Goal: Task Accomplishment & Management: Use online tool/utility

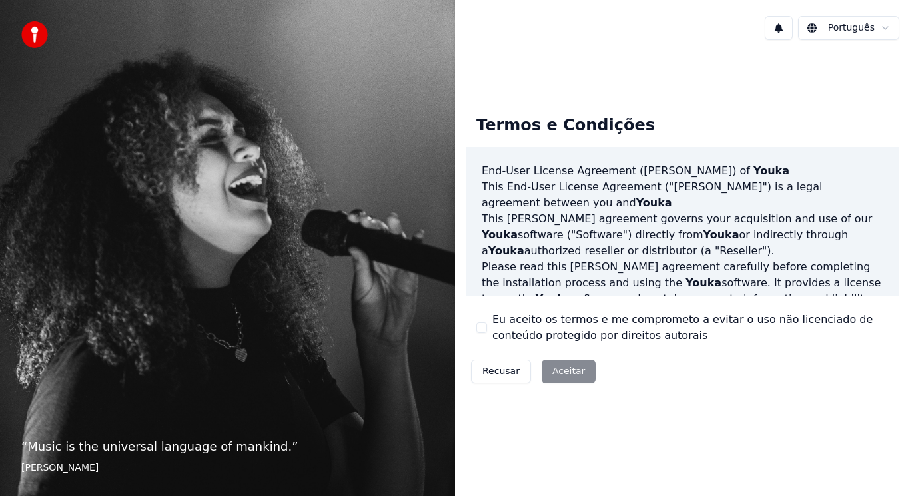
click at [569, 368] on div "Recusar Aceitar" at bounding box center [533, 371] width 135 height 35
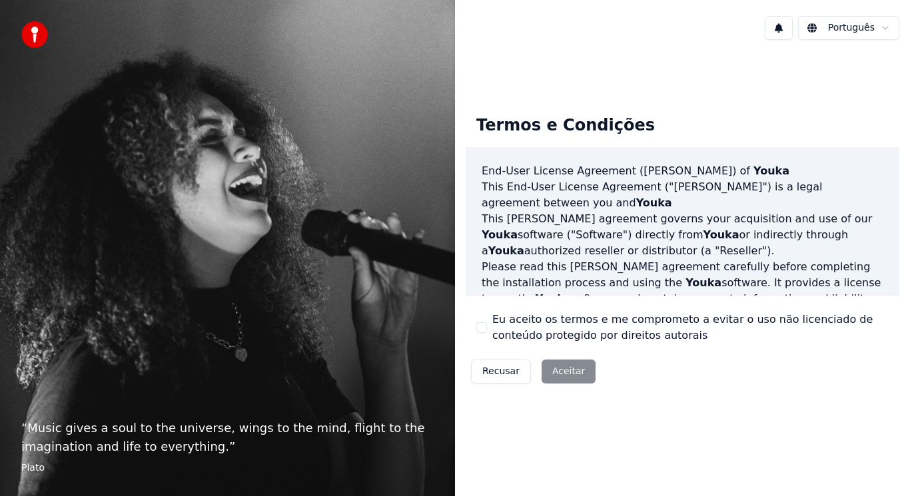
click at [561, 374] on div "Recusar Aceitar" at bounding box center [533, 371] width 135 height 35
click at [575, 373] on div "Recusar Aceitar" at bounding box center [533, 371] width 135 height 35
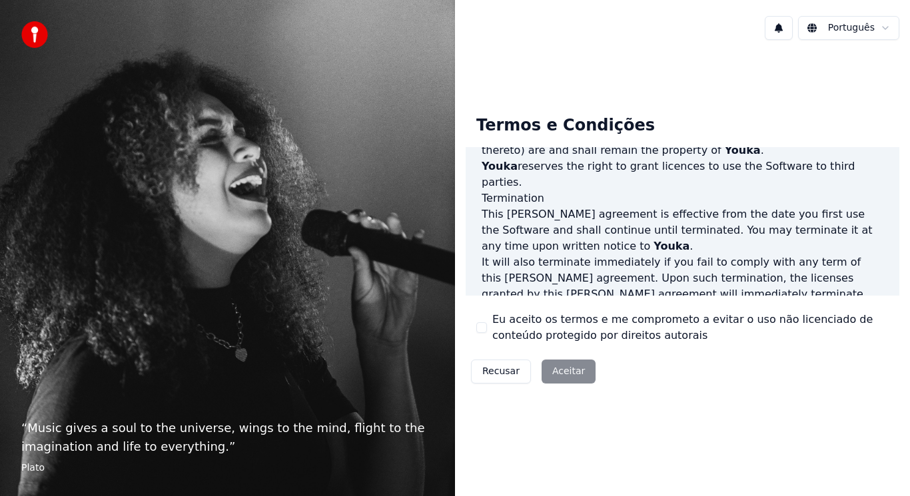
scroll to position [906, 0]
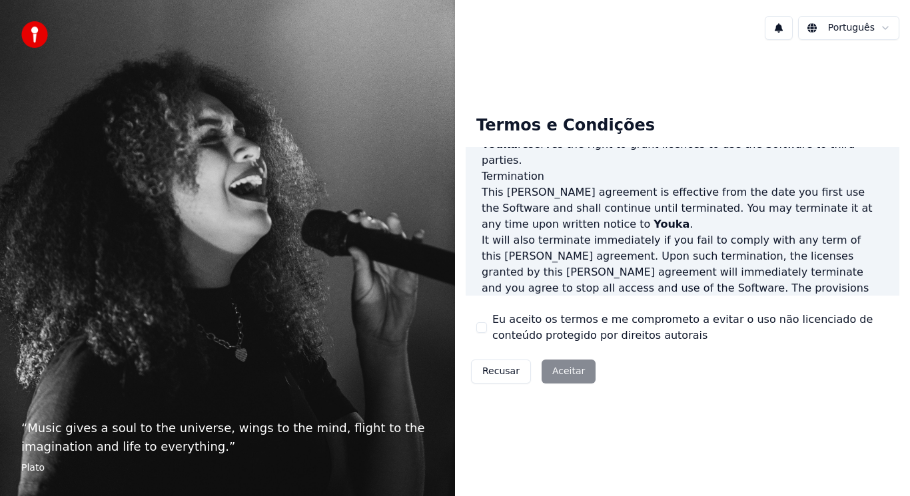
click at [571, 288] on div "End-User License Agreement (EULA) of Youka This End-User License Agreement ("EU…" at bounding box center [683, 221] width 434 height 149
click at [483, 330] on button "Eu aceito os termos e me comprometo a evitar o uso não licenciado de conteúdo p…" at bounding box center [481, 327] width 11 height 11
click at [556, 375] on button "Aceitar" at bounding box center [568, 372] width 54 height 24
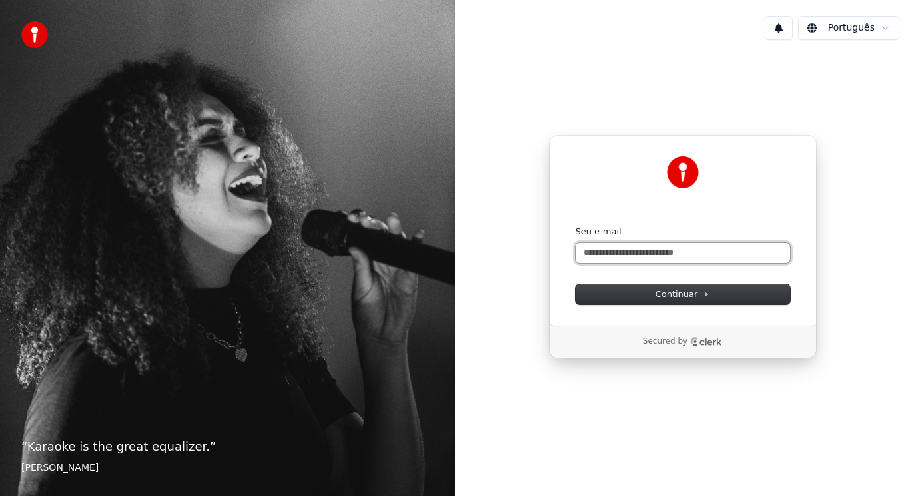
click at [634, 256] on input "Seu e-mail" at bounding box center [682, 253] width 214 height 20
click at [634, 255] on input "Seu e-mail" at bounding box center [682, 253] width 214 height 20
click at [632, 255] on input "Seu e-mail" at bounding box center [682, 253] width 214 height 20
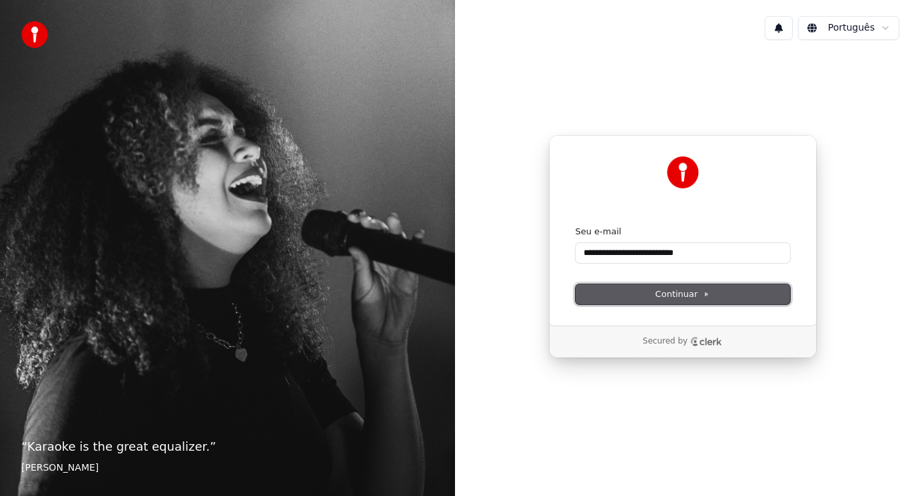
click at [730, 295] on button "Continuar" at bounding box center [682, 294] width 214 height 20
type input "**********"
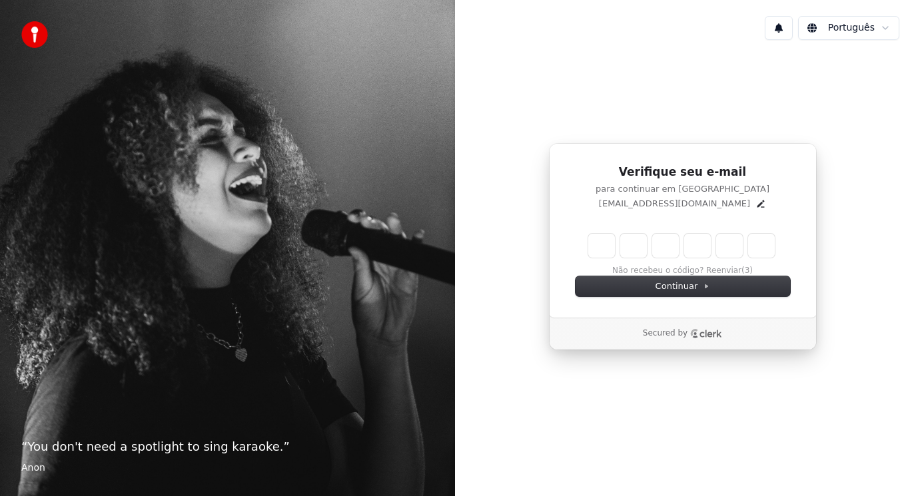
type input "*"
type input "**"
type input "*"
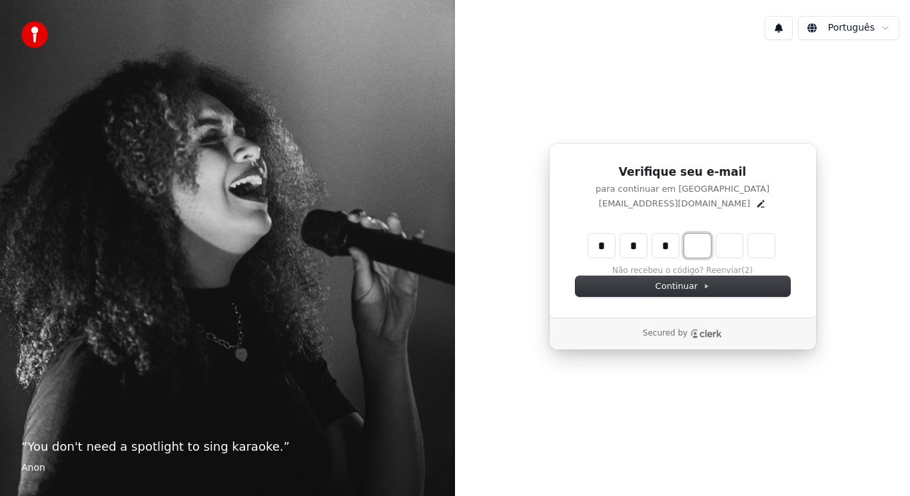
type input "***"
type input "*"
type input "****"
type input "*"
type input "******"
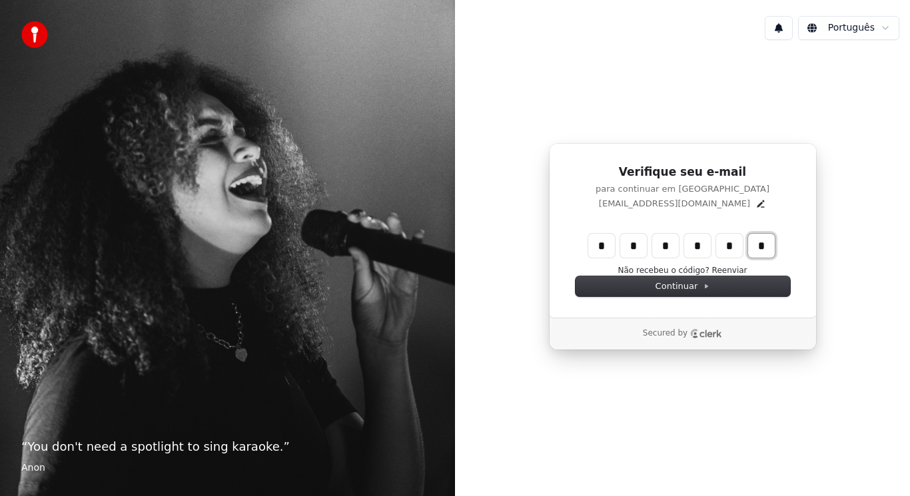
type input "*"
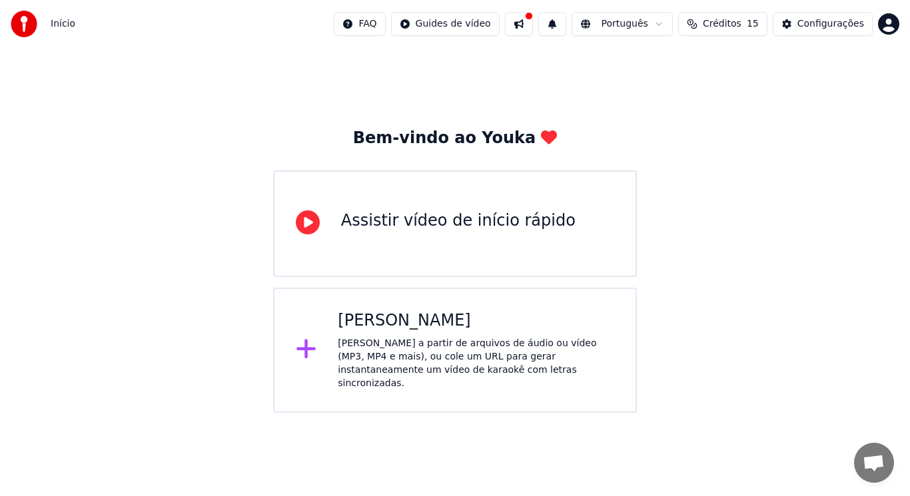
click at [359, 343] on div "[PERSON_NAME] a partir de arquivos de áudio ou vídeo (MP3, MP4 e mais), ou cole…" at bounding box center [476, 363] width 276 height 53
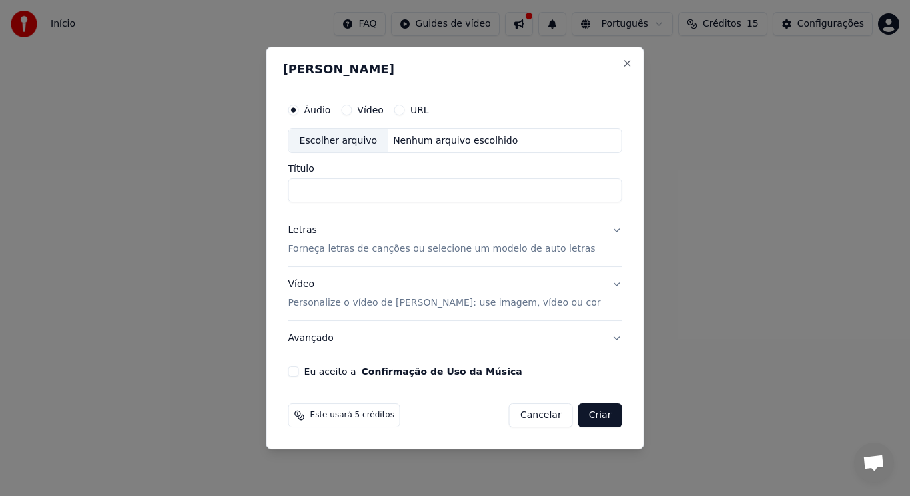
click at [349, 137] on div "Escolher arquivo" at bounding box center [338, 141] width 99 height 24
click at [329, 136] on div "Escolher arquivo" at bounding box center [338, 141] width 99 height 24
type input "**********"
click at [603, 234] on button "Letras Forneça letras de canções ou selecione um modelo de auto letras" at bounding box center [455, 240] width 334 height 53
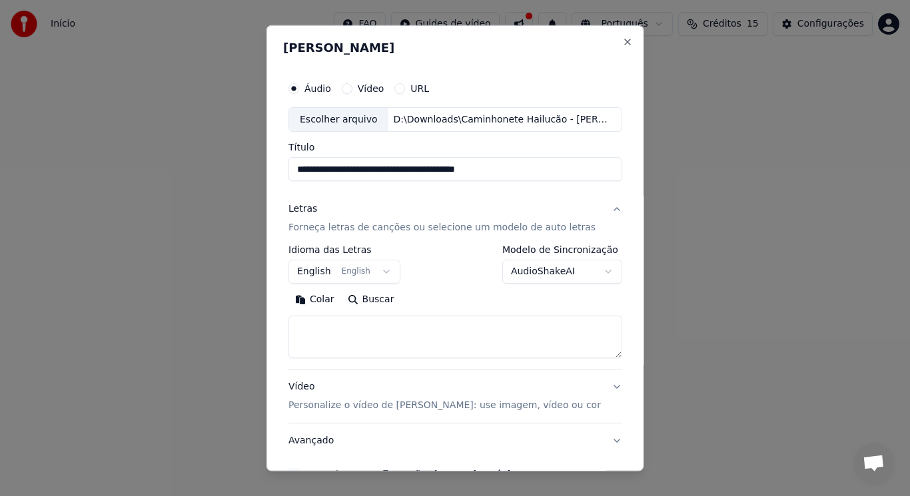
click at [521, 234] on p "Forneça letras de canções ou selecione um modelo de auto letras" at bounding box center [441, 227] width 307 height 13
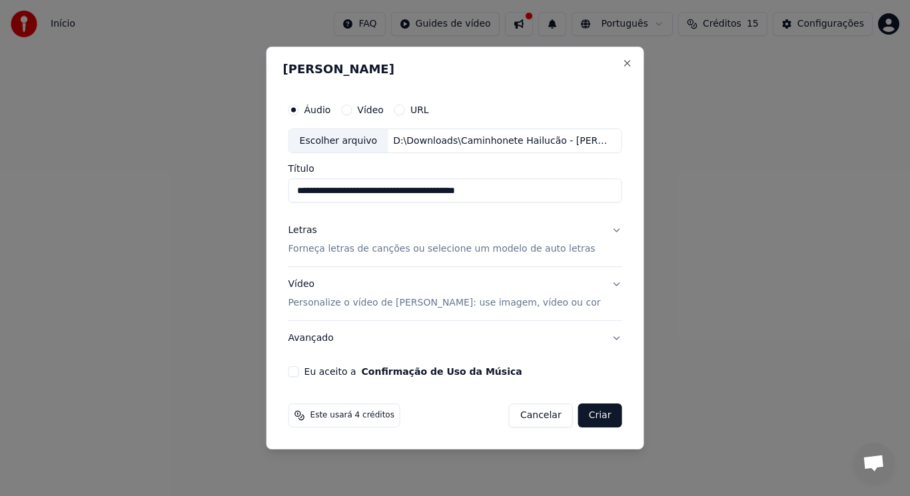
click at [424, 248] on p "Forneça letras de canções ou selecione um modelo de auto letras" at bounding box center [441, 249] width 307 height 13
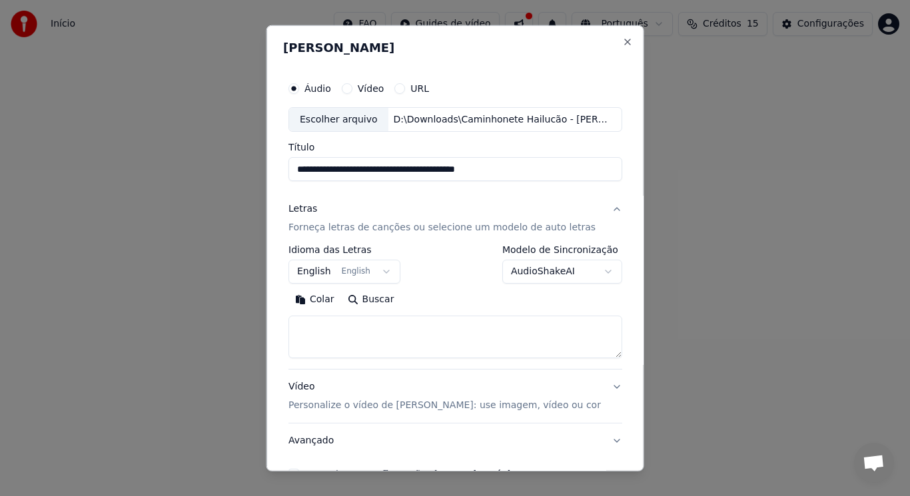
click at [377, 265] on button "English English" at bounding box center [344, 272] width 112 height 24
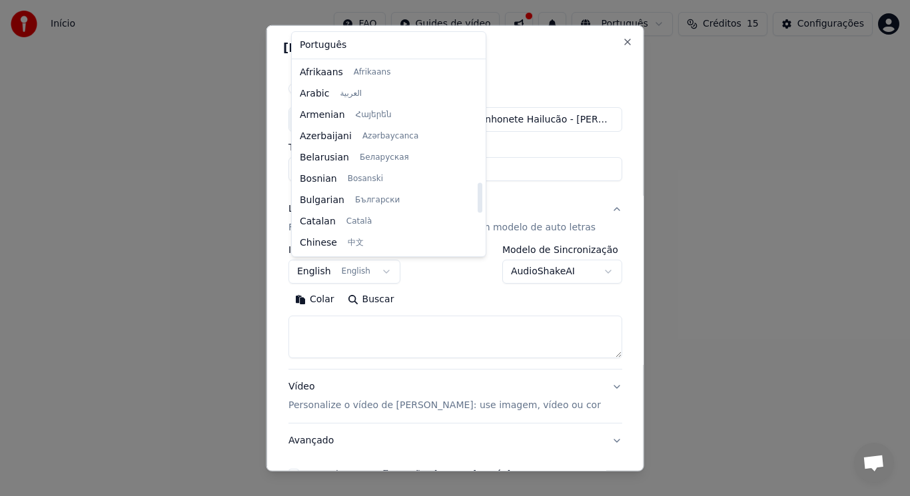
scroll to position [767, 0]
click at [581, 89] on div at bounding box center [455, 248] width 910 height 496
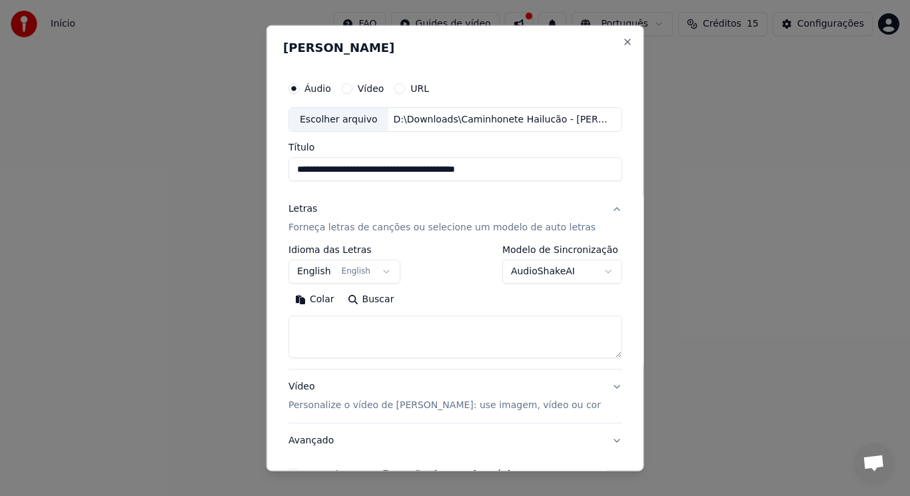
click at [498, 226] on p "Forneça letras de canções ou selecione um modelo de auto letras" at bounding box center [441, 227] width 307 height 13
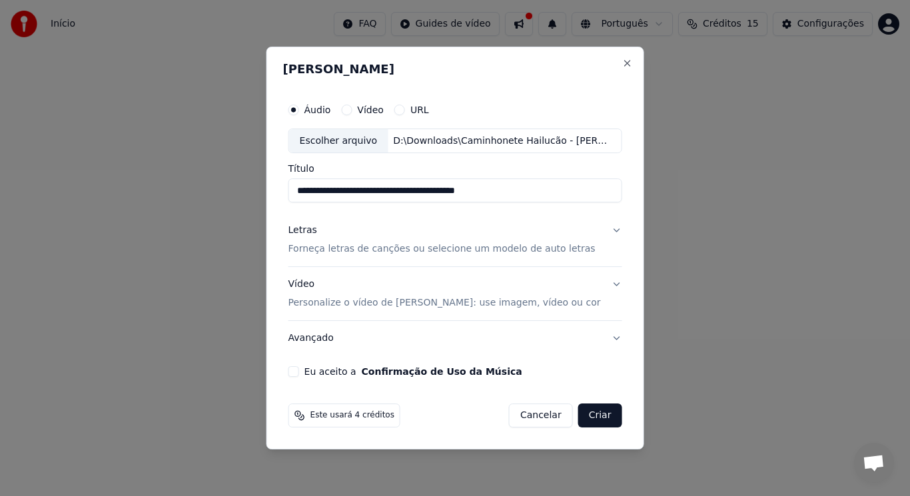
click at [603, 236] on button "Letras Forneça letras de canções ou selecione um modelo de auto letras" at bounding box center [455, 240] width 334 height 53
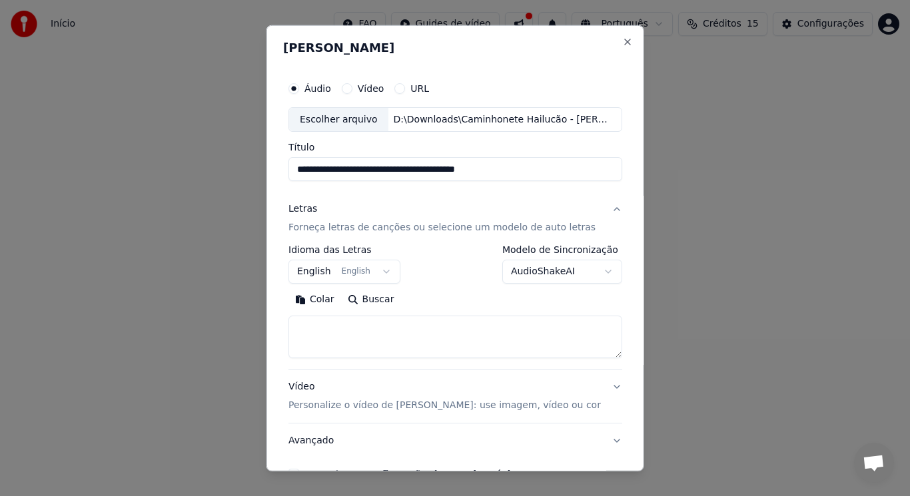
click at [371, 271] on button "English English" at bounding box center [344, 272] width 112 height 24
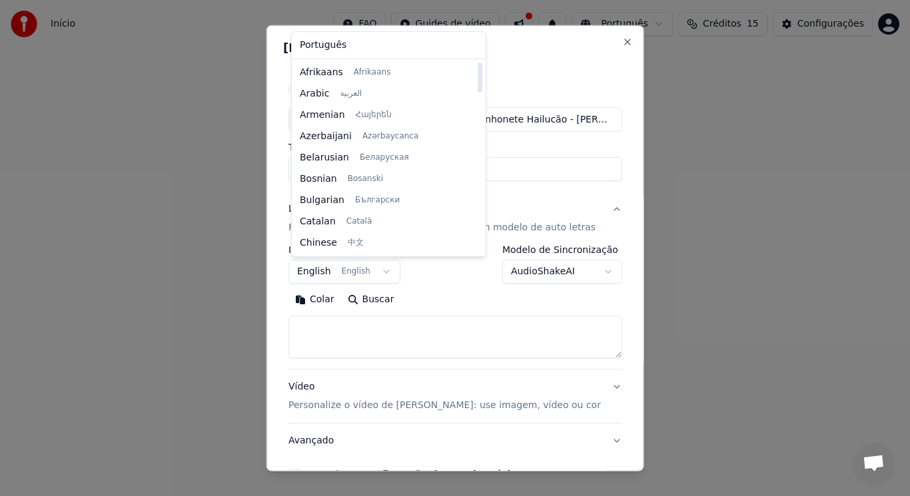
scroll to position [161, 0]
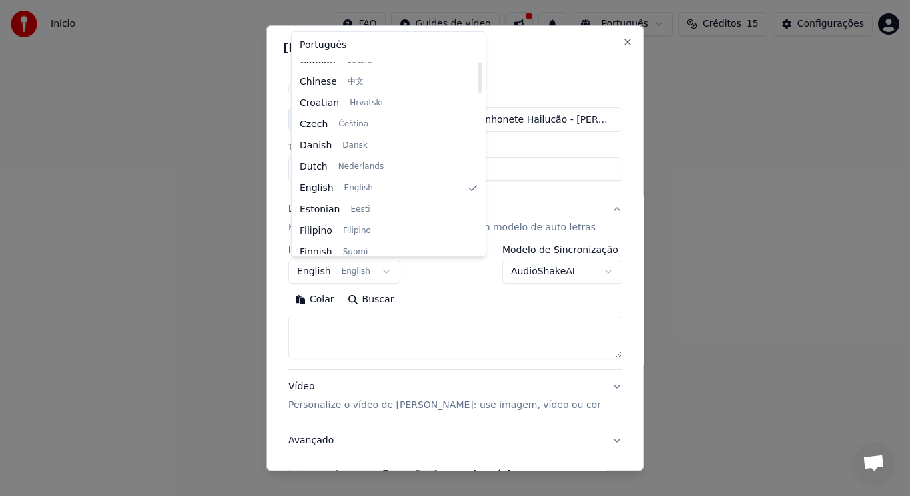
drag, startPoint x: 439, startPoint y: 103, endPoint x: 446, endPoint y: 111, distance: 11.3
click at [478, 93] on div at bounding box center [480, 78] width 5 height 30
click at [454, 277] on body "**********" at bounding box center [455, 206] width 910 height 413
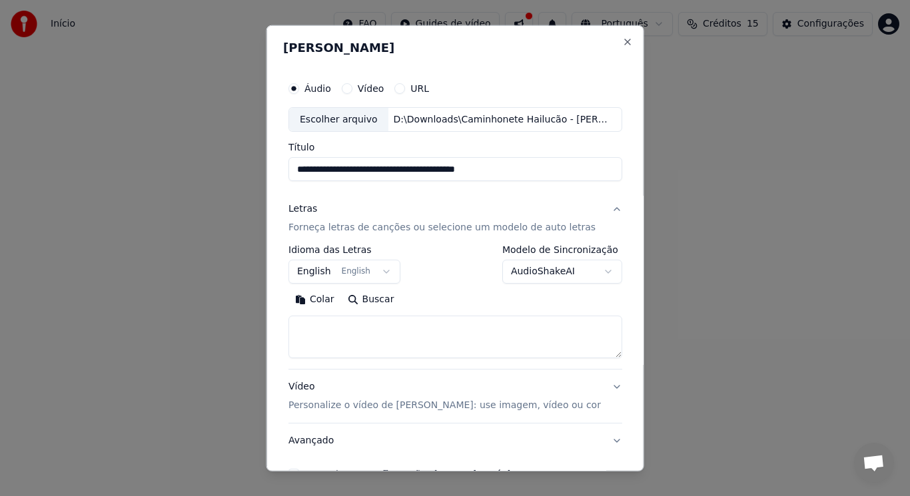
click at [353, 304] on button "Buscar" at bounding box center [370, 299] width 60 height 21
click at [378, 302] on button "Buscar" at bounding box center [370, 299] width 60 height 21
click at [368, 331] on textarea at bounding box center [455, 337] width 334 height 43
click at [373, 269] on button "English English" at bounding box center [344, 272] width 112 height 24
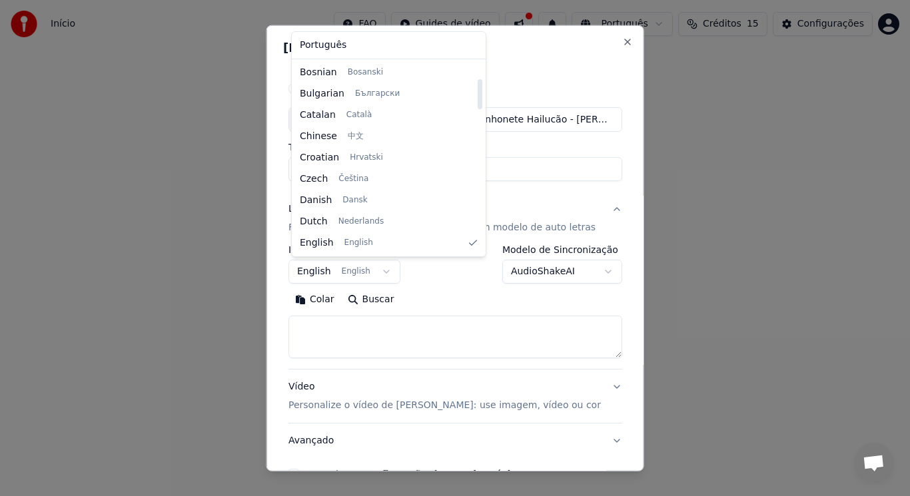
scroll to position [767, 0]
select select "**"
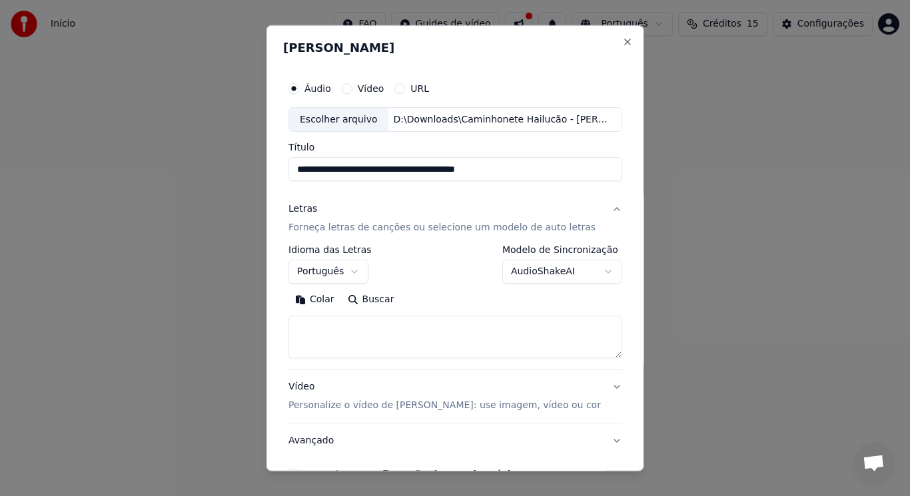
click at [433, 282] on div "**********" at bounding box center [455, 264] width 334 height 39
click at [347, 300] on button "Buscar" at bounding box center [370, 299] width 60 height 21
click at [515, 338] on textarea at bounding box center [455, 337] width 334 height 43
paste textarea "**********"
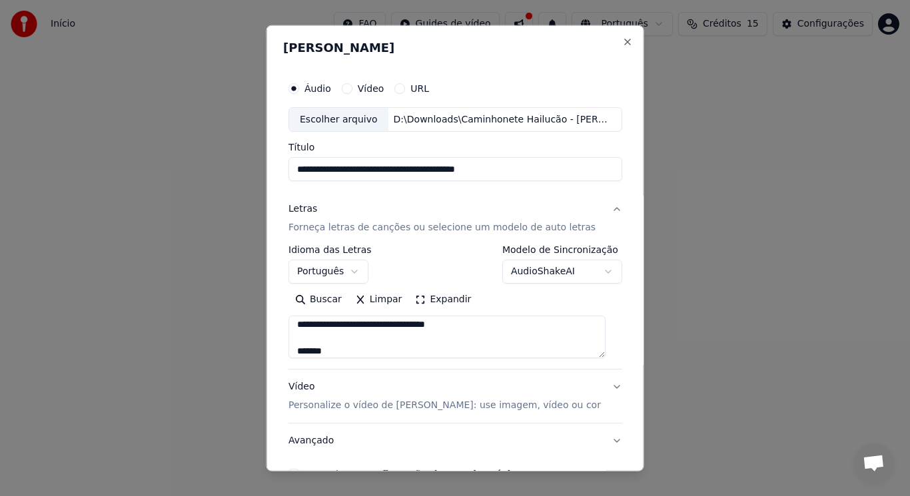
type textarea "**********"
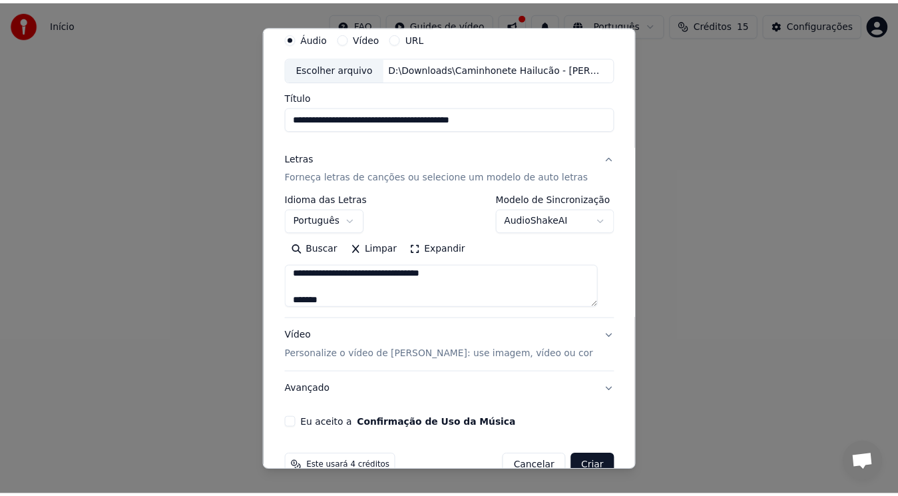
scroll to position [57, 0]
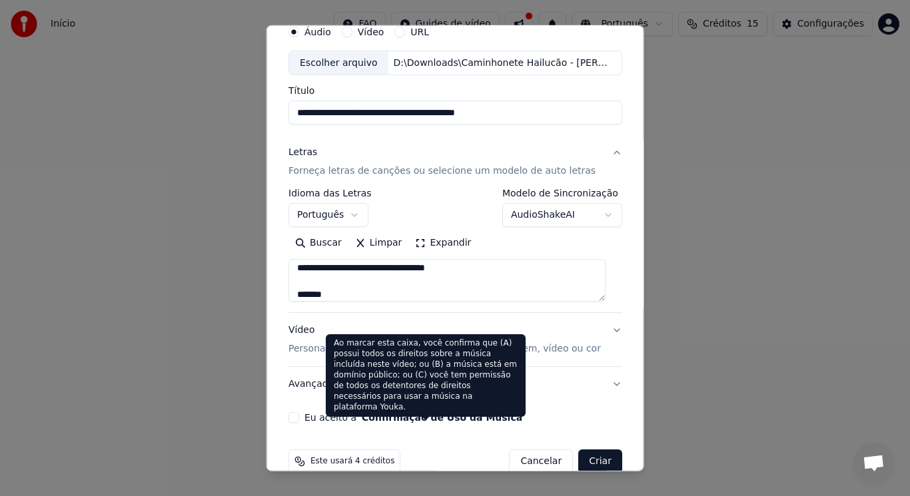
click at [390, 418] on button "Confirmação de Uso da Música" at bounding box center [442, 417] width 161 height 9
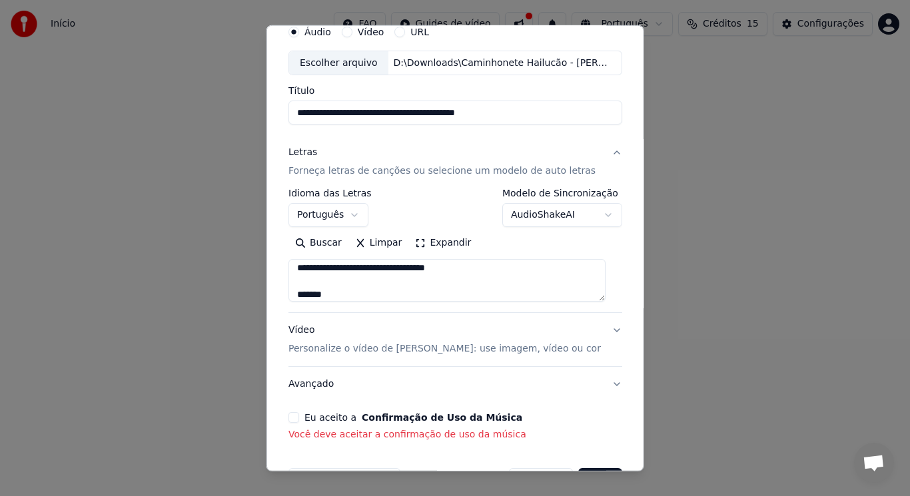
click at [296, 417] on button "Eu aceito a Confirmação de Uso da Música" at bounding box center [293, 417] width 11 height 11
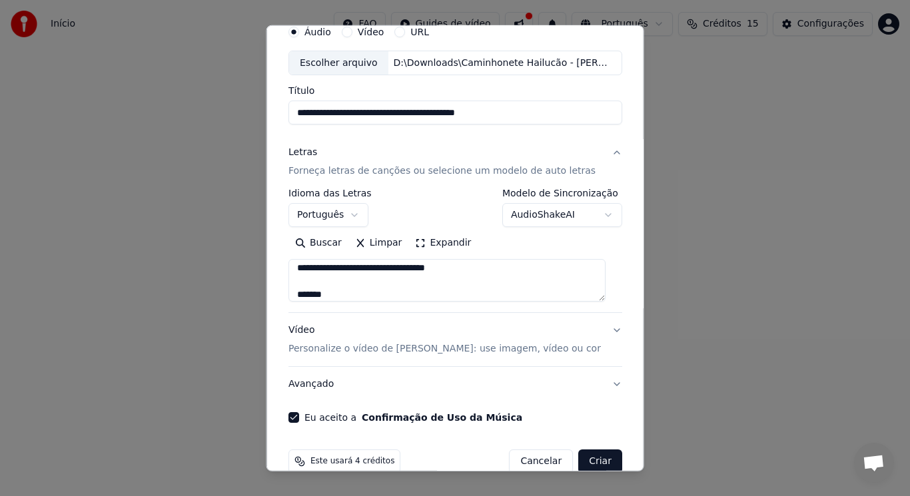
click at [587, 461] on button "Criar" at bounding box center [600, 462] width 44 height 24
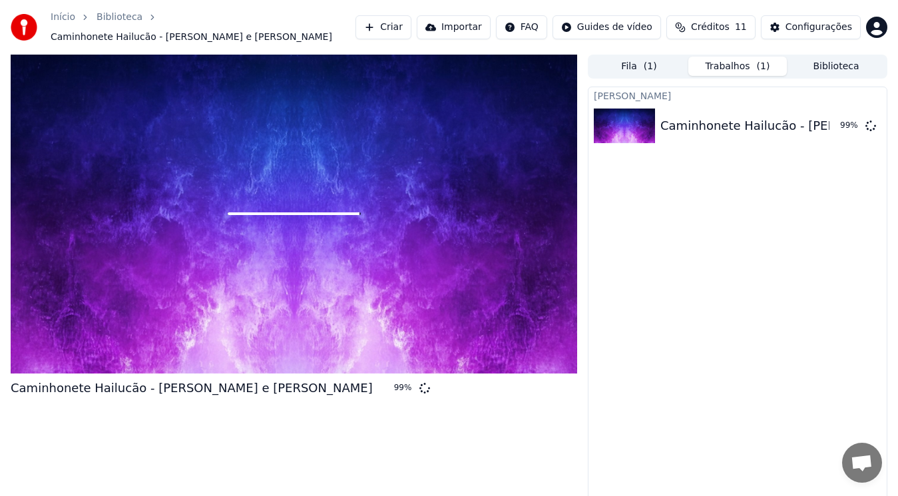
click at [833, 224] on div "Criar Karaokê Caminhonete Hailucão - [PERSON_NAME] e [PERSON_NAME] 99 %" at bounding box center [738, 298] width 300 height 422
click at [506, 220] on div at bounding box center [294, 214] width 567 height 319
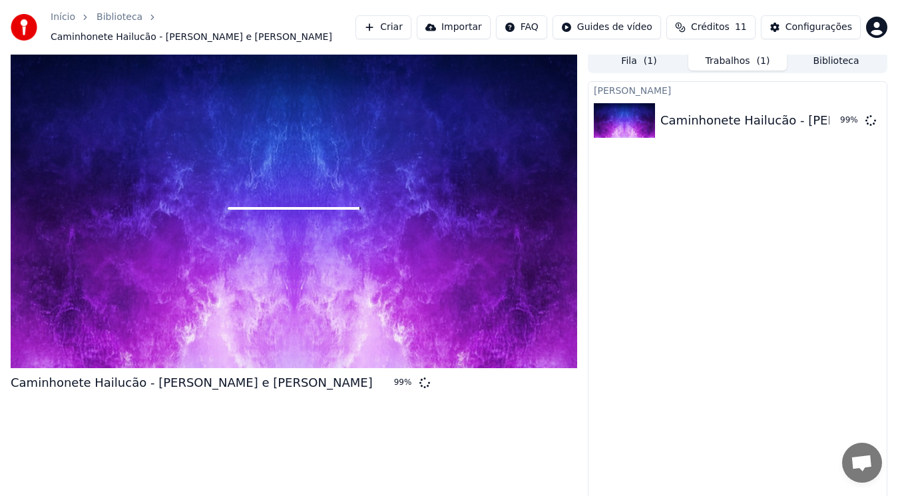
click at [825, 248] on div "Criar Karaokê Caminhonete Hailucão - [PERSON_NAME] e [PERSON_NAME] 99 %" at bounding box center [738, 292] width 300 height 422
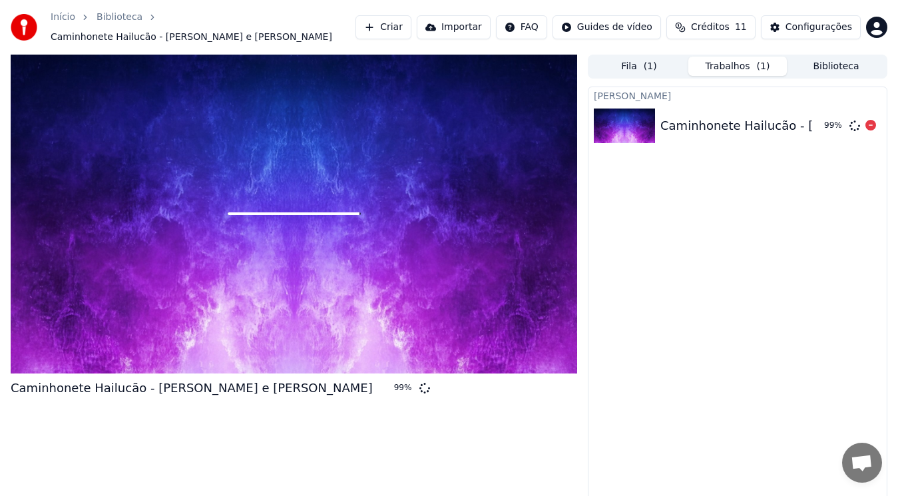
click at [789, 121] on div "Caminhonete Hailucão - [PERSON_NAME] e [PERSON_NAME]" at bounding box center [842, 126] width 362 height 19
click at [473, 282] on div at bounding box center [294, 214] width 567 height 319
click at [816, 109] on div "Caminhonete Hailucão - Maria Vitória e Paulinho 99 %" at bounding box center [738, 125] width 298 height 45
click at [850, 121] on icon at bounding box center [855, 126] width 11 height 11
click at [863, 63] on button "Biblioteca" at bounding box center [836, 66] width 99 height 19
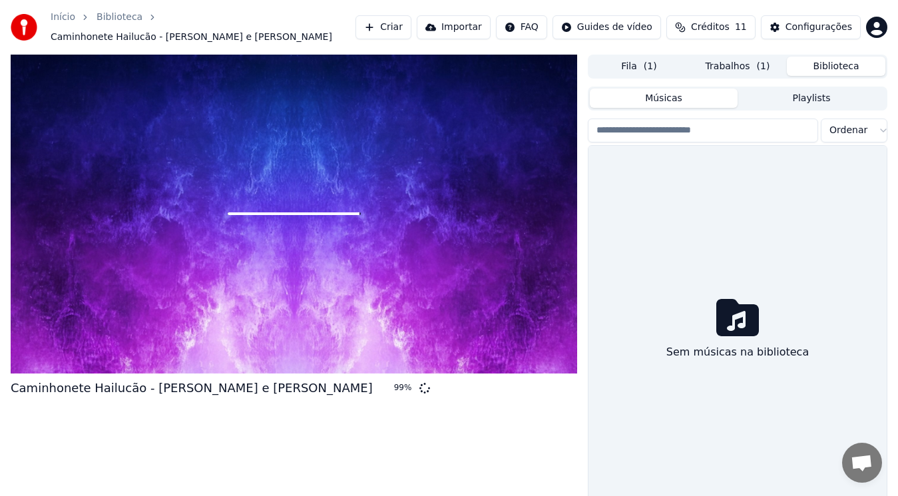
click at [746, 60] on button "Trabalhos ( 1 )" at bounding box center [738, 66] width 99 height 19
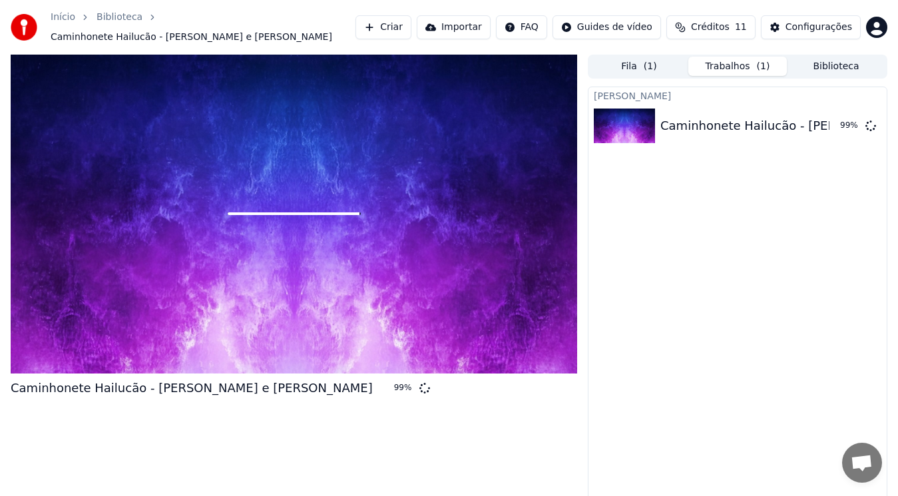
click at [653, 57] on button "Fila ( 1 )" at bounding box center [639, 66] width 99 height 19
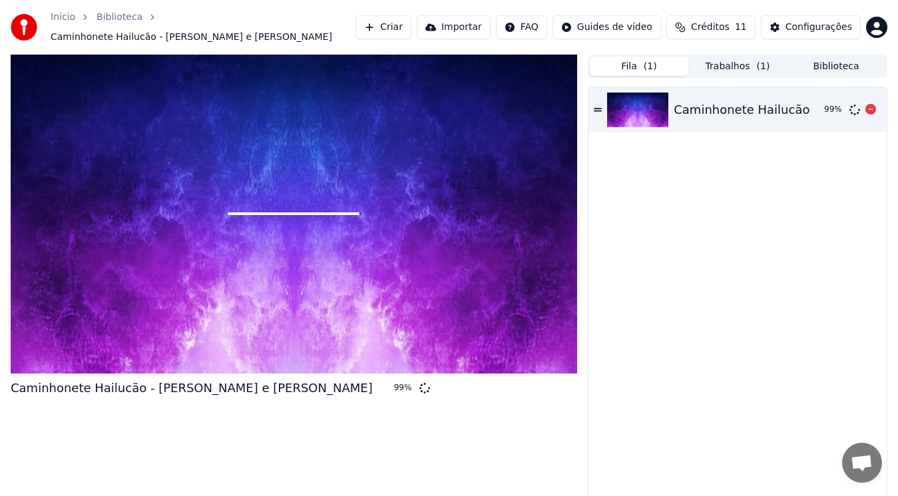
click at [597, 107] on icon at bounding box center [598, 109] width 8 height 9
click at [741, 57] on button "Trabalhos ( 1 )" at bounding box center [738, 66] width 99 height 19
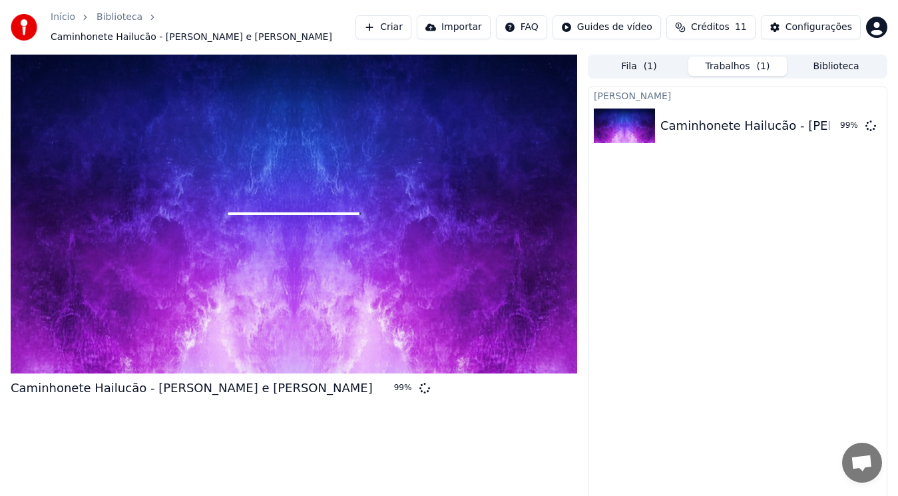
click at [740, 60] on button "Trabalhos ( 1 )" at bounding box center [738, 66] width 99 height 19
click at [856, 68] on button "Biblioteca" at bounding box center [836, 66] width 99 height 19
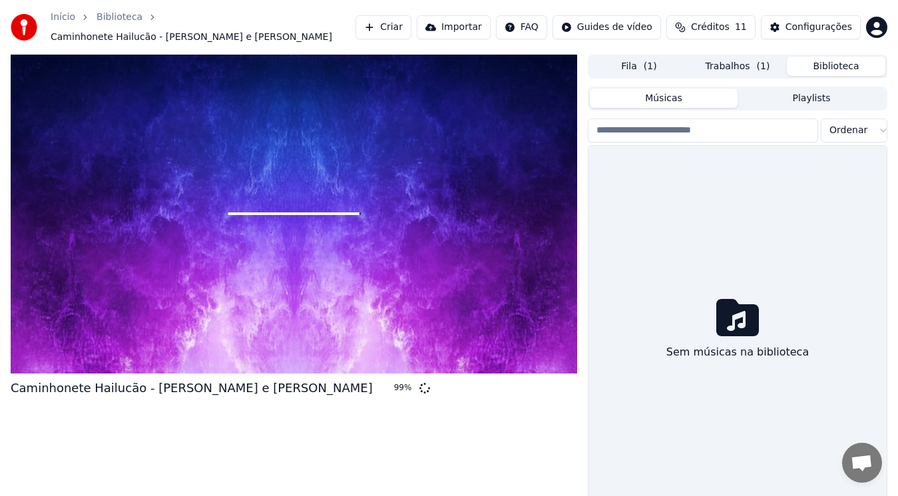
click at [767, 92] on button "Playlists" at bounding box center [812, 98] width 148 height 19
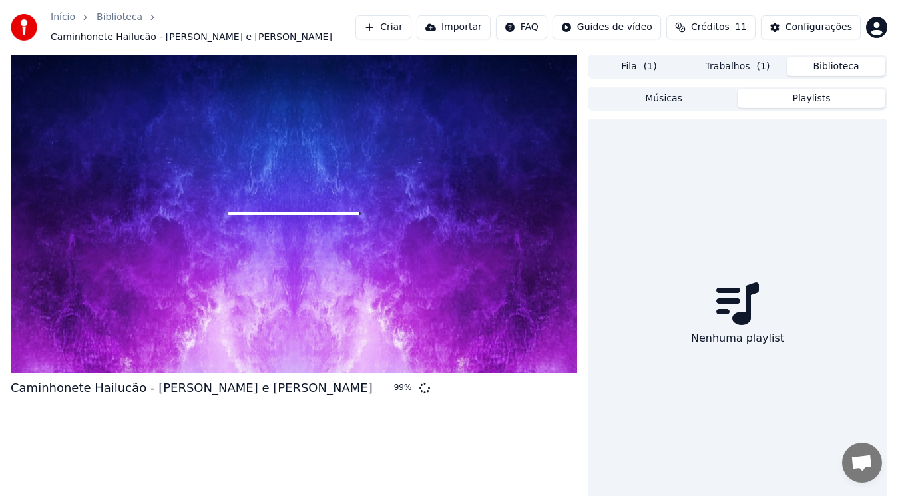
click at [685, 89] on button "Músicas" at bounding box center [664, 98] width 148 height 19
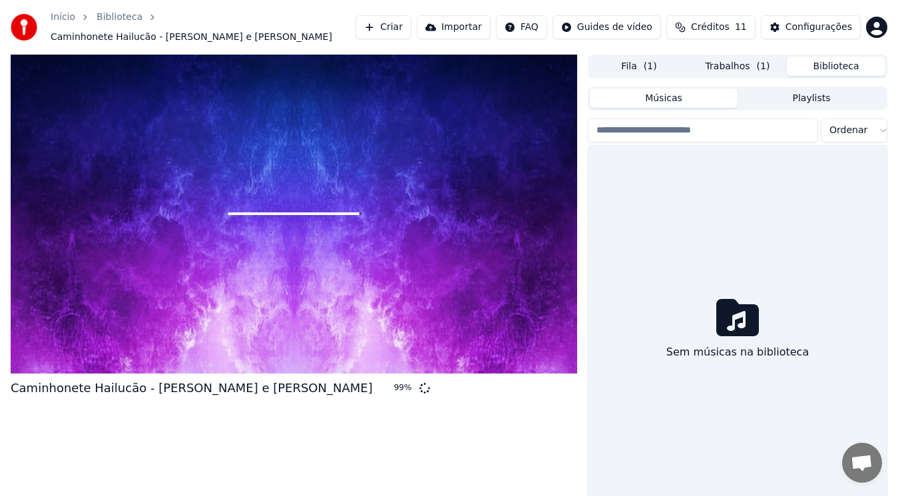
click at [741, 62] on button "Trabalhos ( 1 )" at bounding box center [738, 66] width 99 height 19
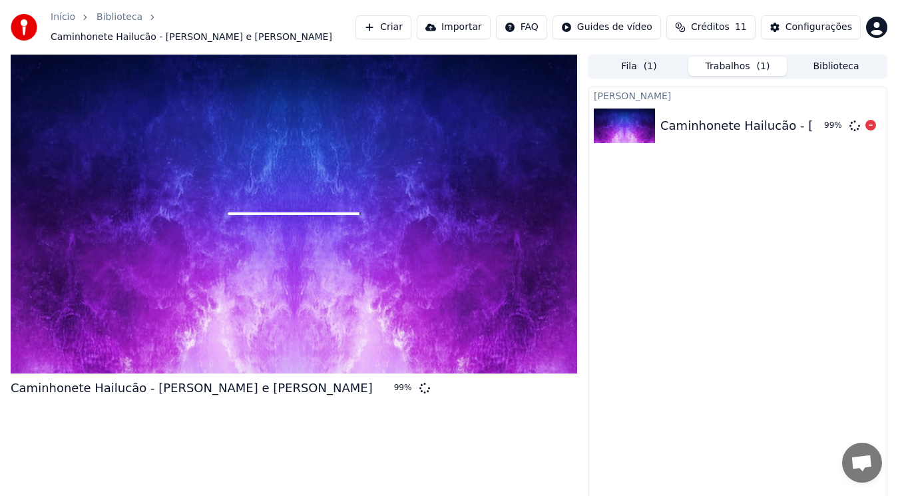
click at [724, 117] on div "Caminhonete Hailucão - [PERSON_NAME] e [PERSON_NAME]" at bounding box center [842, 126] width 362 height 19
click at [58, 24] on link "Início" at bounding box center [63, 17] width 25 height 13
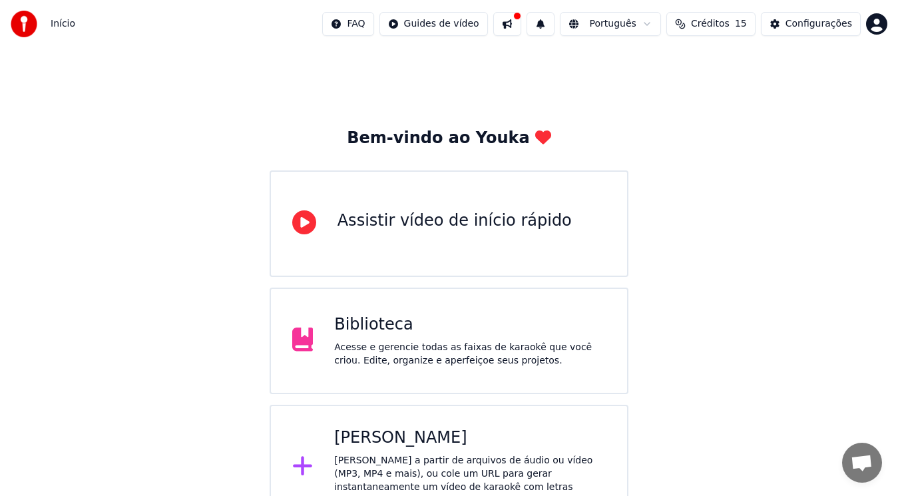
click at [521, 25] on button at bounding box center [508, 24] width 28 height 24
click at [54, 21] on span "Início" at bounding box center [63, 23] width 25 height 13
click at [458, 441] on div "[PERSON_NAME]" at bounding box center [470, 438] width 272 height 21
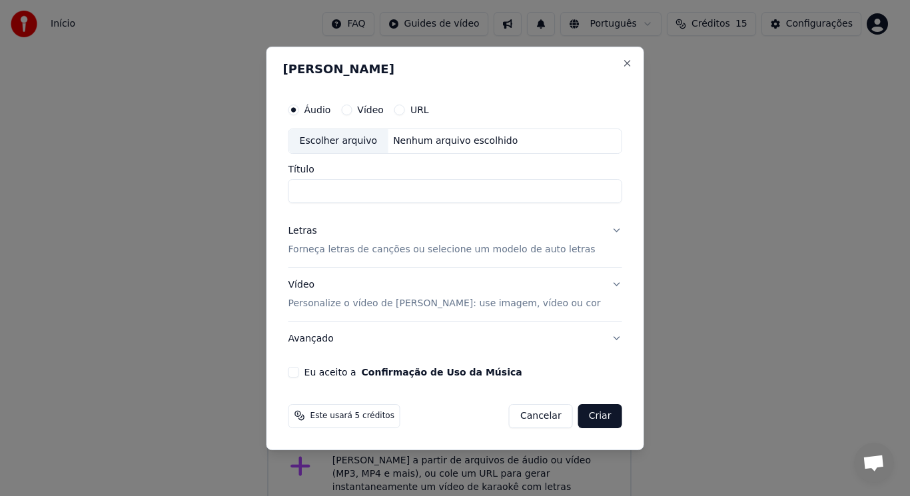
click at [521, 412] on button "Cancelar" at bounding box center [541, 416] width 64 height 24
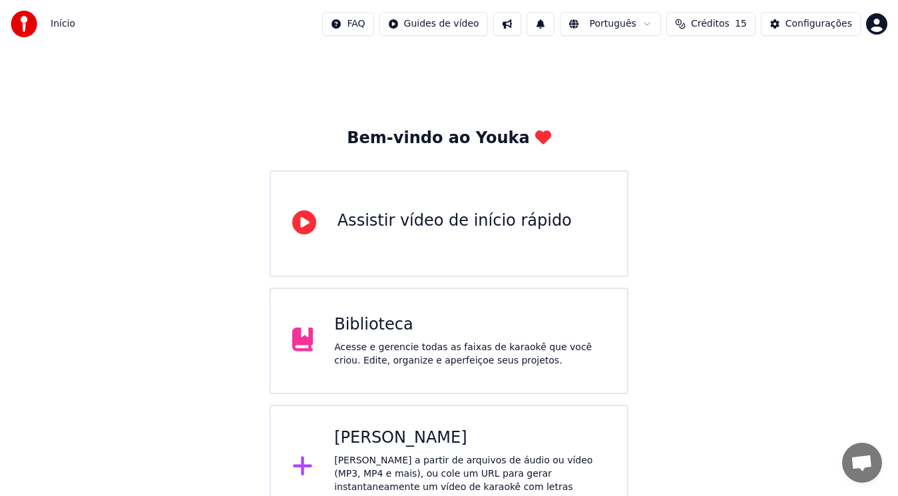
click at [315, 222] on div at bounding box center [309, 223] width 35 height 27
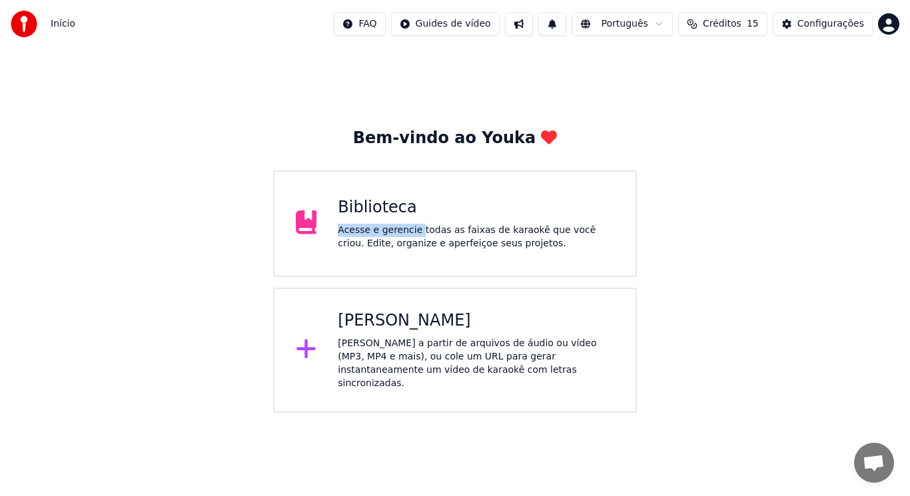
click at [415, 220] on div "Biblioteca Acesse e gerencie todas as faixas de karaokê que você criou. Edite, …" at bounding box center [476, 223] width 276 height 53
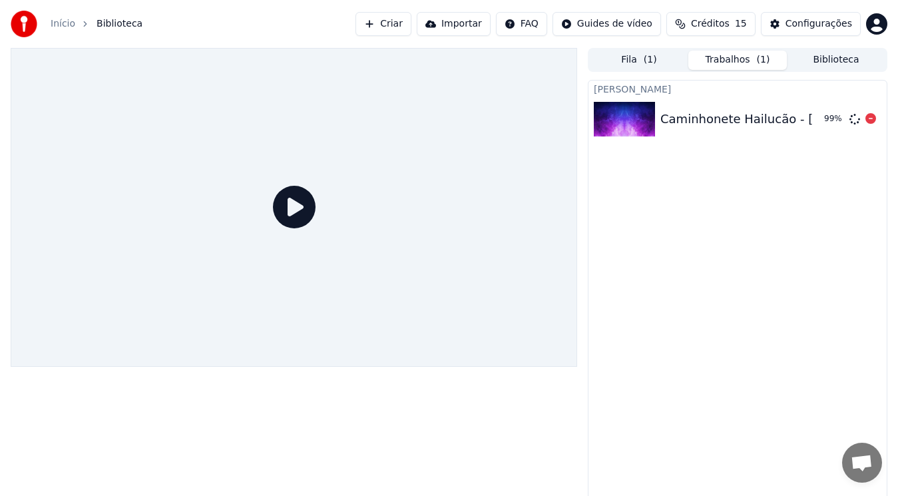
click at [642, 118] on img at bounding box center [624, 119] width 61 height 35
click at [302, 214] on icon at bounding box center [294, 207] width 43 height 43
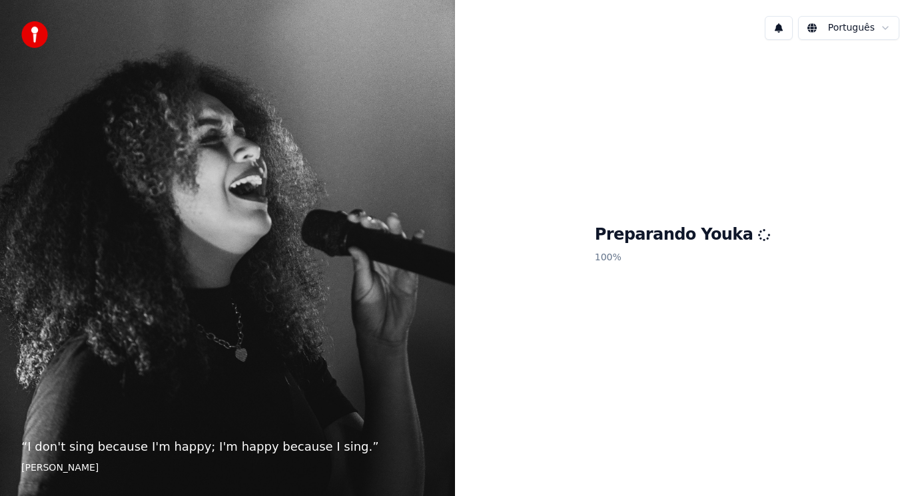
click at [603, 257] on div "Preparando Youka 100 %" at bounding box center [682, 247] width 455 height 392
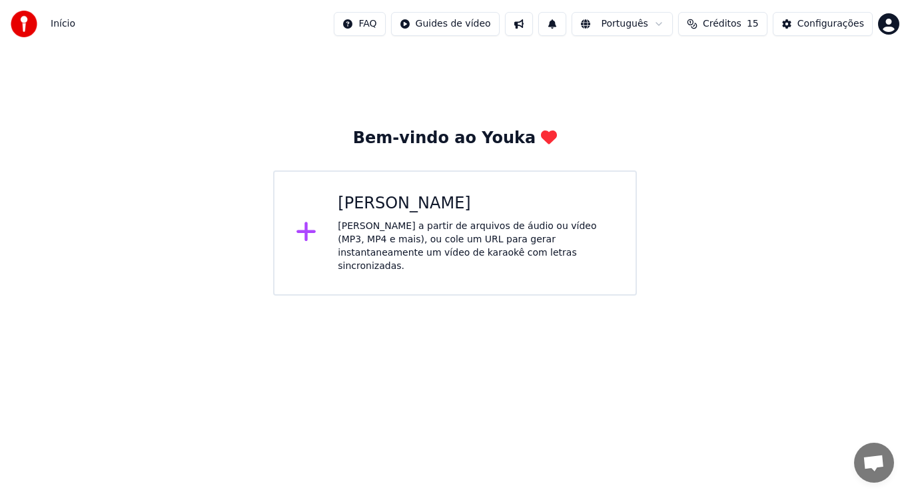
click at [426, 190] on div "Criar Karaokê Crie karaokê a partir de arquivos de áudio ou vídeo (MP3, MP4 e m…" at bounding box center [455, 232] width 364 height 125
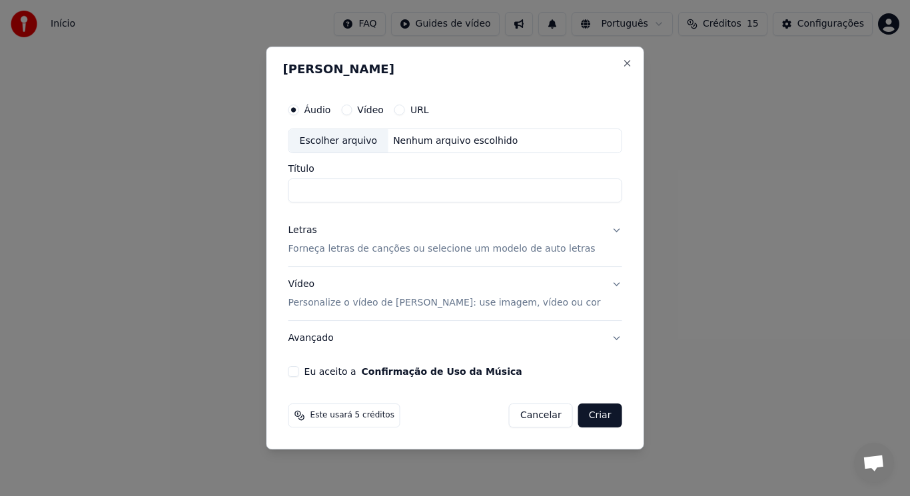
click at [525, 408] on button "Cancelar" at bounding box center [541, 416] width 64 height 24
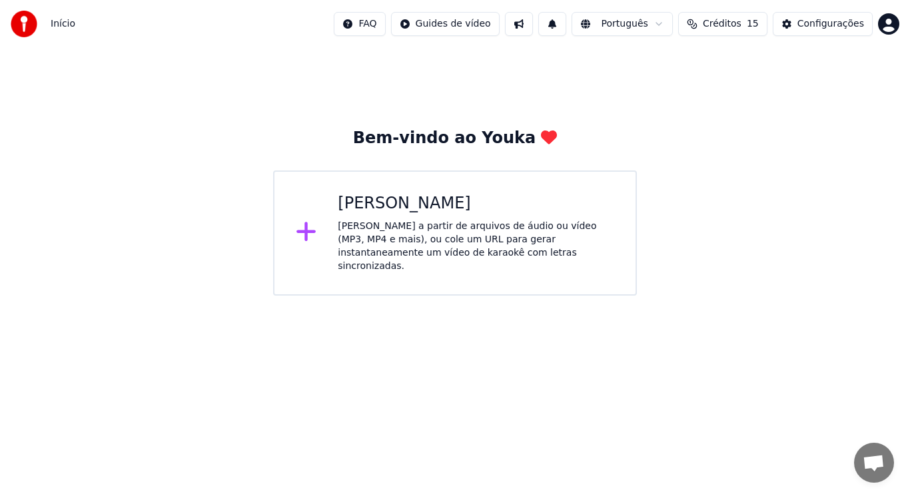
click at [741, 30] on span "Créditos" at bounding box center [722, 23] width 39 height 13
click at [638, 81] on div "Recarregar Restante Expiração (dias) 15 15 31 Atualizar" at bounding box center [732, 92] width 210 height 85
click at [533, 24] on button at bounding box center [519, 24] width 28 height 24
click at [566, 23] on button at bounding box center [552, 24] width 28 height 24
click at [895, 137] on div "Bem-vindo ao Youka Criar Karaokê Crie karaokê a partir de arquivos de áudio ou …" at bounding box center [455, 172] width 910 height 248
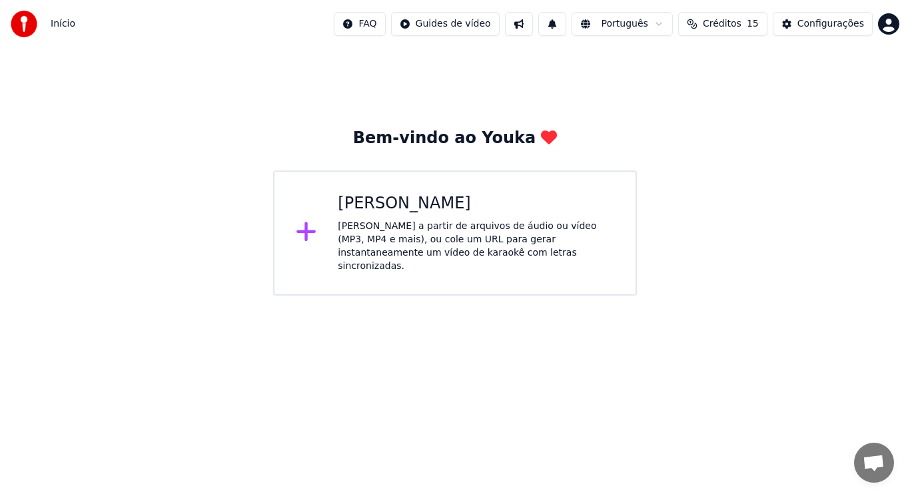
click at [889, 29] on html "Início FAQ Guides de vídeo Português Créditos 15 Configurações Bem-vindo ao You…" at bounding box center [455, 148] width 910 height 296
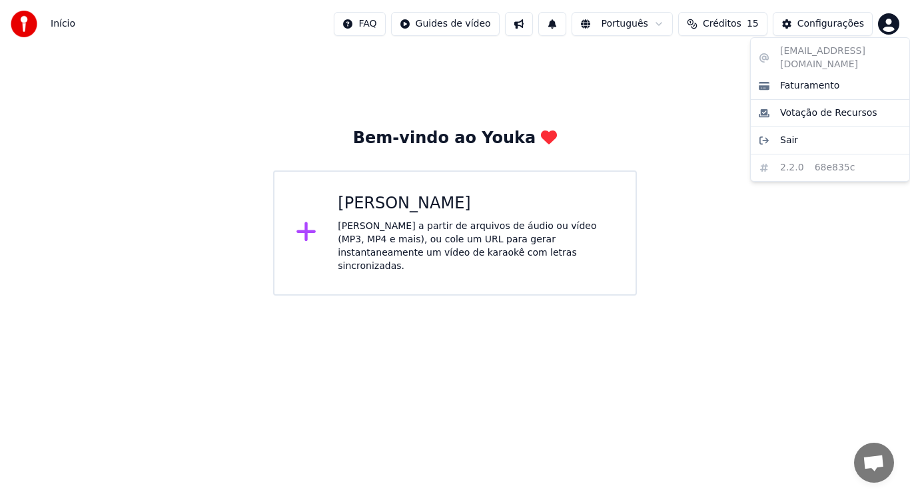
click at [483, 232] on html "Início FAQ Guides de vídeo Português Créditos 15 Configurações Bem-vindo ao You…" at bounding box center [455, 148] width 910 height 296
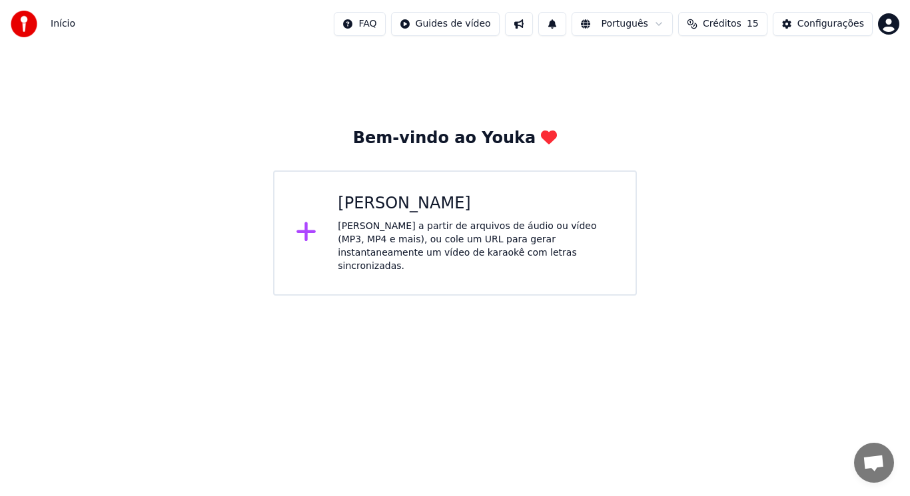
click at [299, 234] on icon at bounding box center [306, 232] width 21 height 24
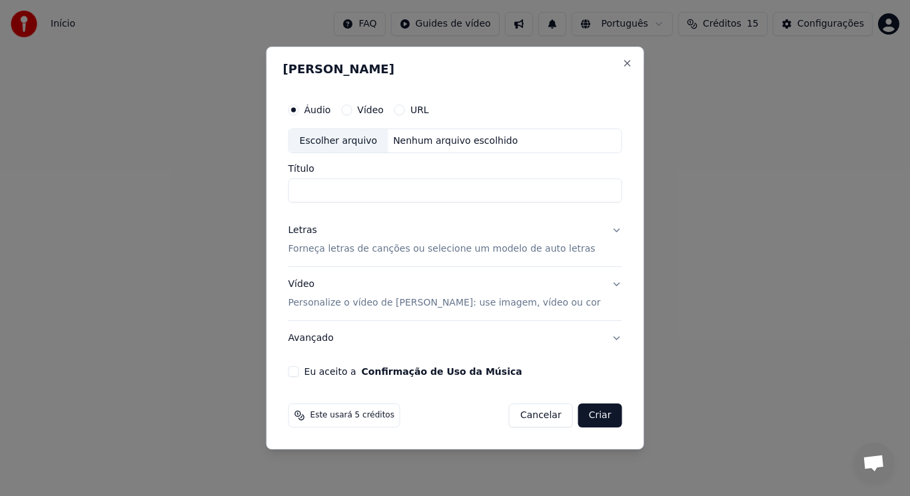
click at [354, 137] on div "Escolher arquivo" at bounding box center [338, 141] width 99 height 24
type input "**********"
click at [313, 248] on p "Forneça letras de canções ou selecione um modelo de auto letras" at bounding box center [441, 249] width 307 height 13
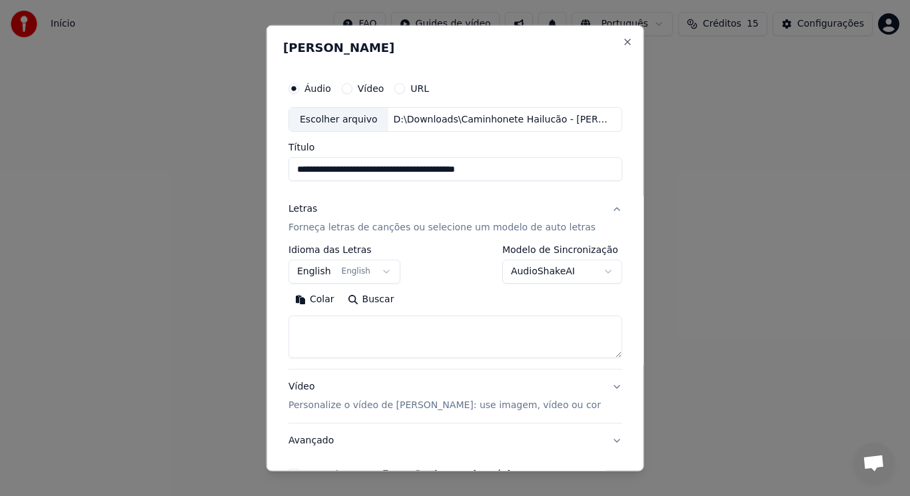
click at [369, 338] on textarea at bounding box center [455, 337] width 334 height 43
paste textarea "**********"
type textarea "**********"
click at [378, 276] on button "English English" at bounding box center [344, 272] width 112 height 24
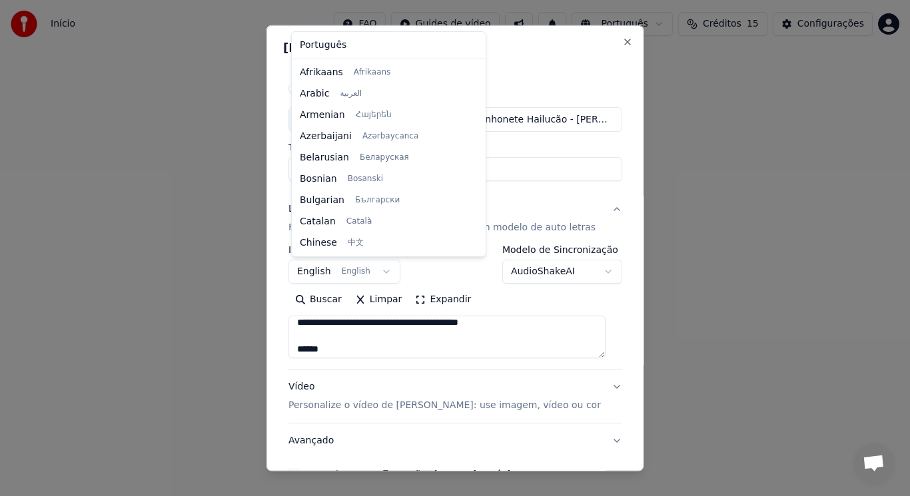
scroll to position [107, 0]
select select "**"
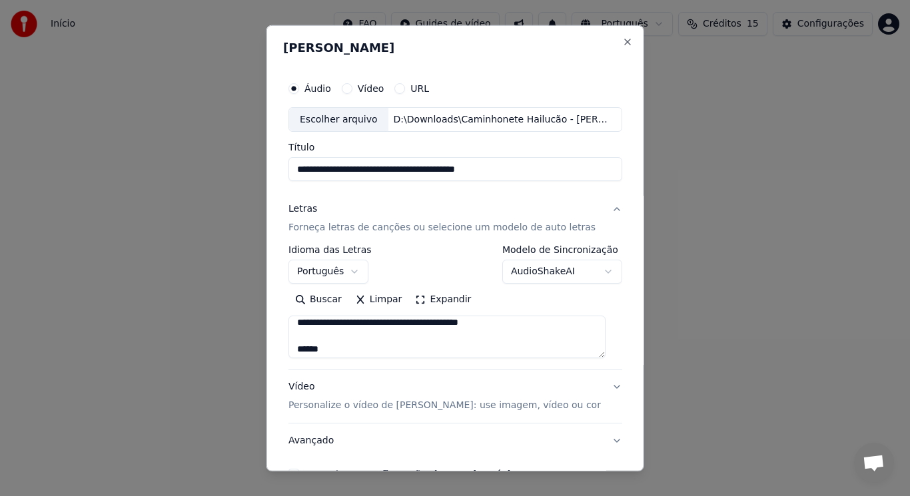
click at [586, 272] on button "AudioShakeAI" at bounding box center [562, 272] width 120 height 24
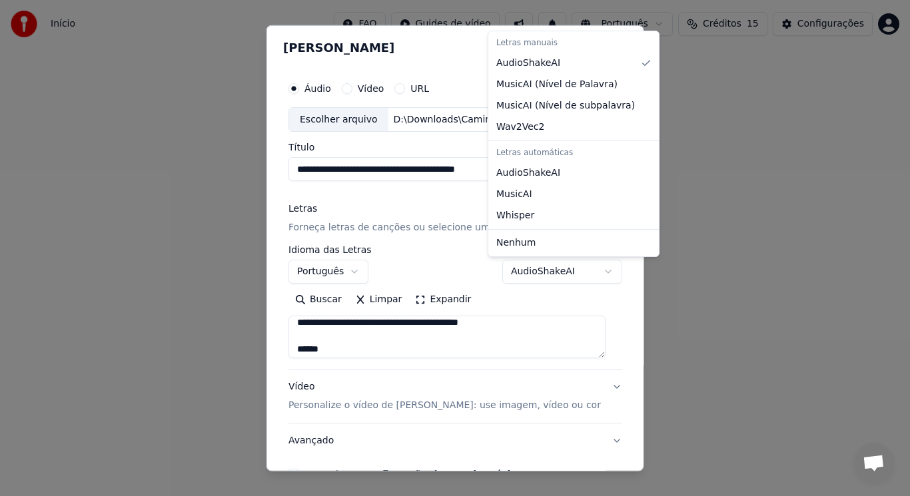
click at [451, 275] on div at bounding box center [455, 248] width 910 height 496
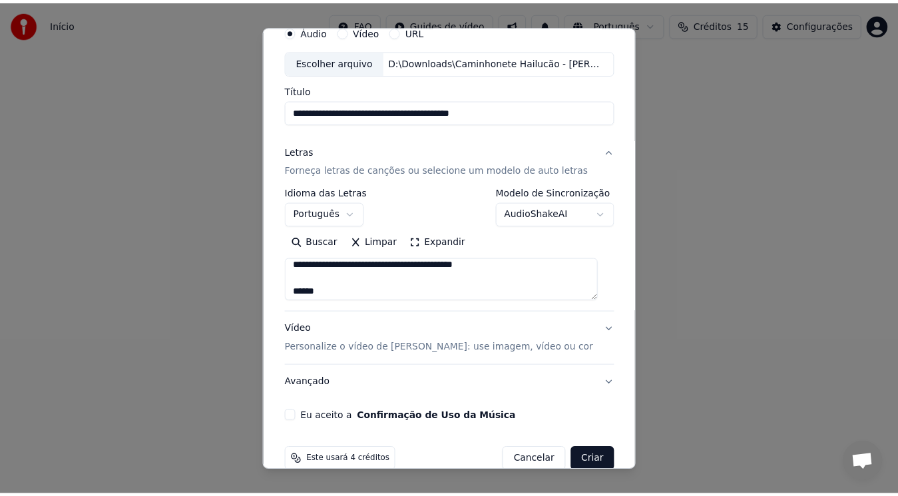
scroll to position [81, 0]
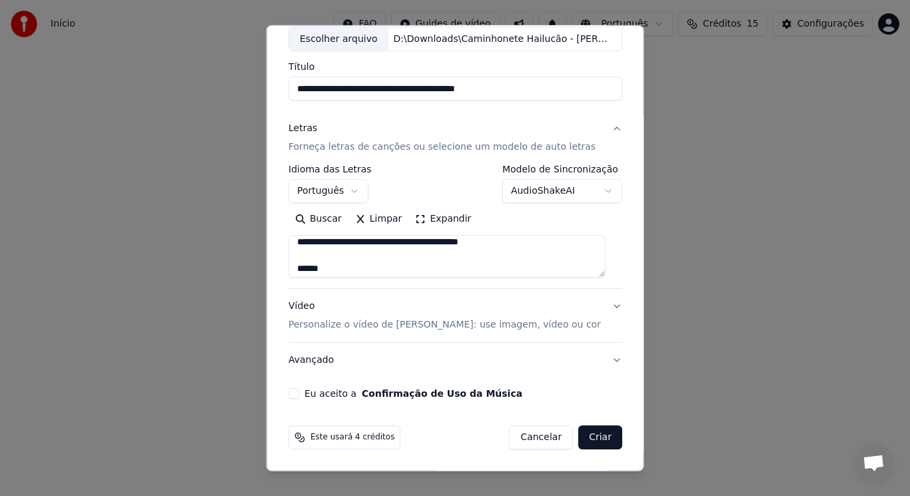
click at [304, 390] on div "Eu aceito a Confirmação de Uso da Música" at bounding box center [455, 393] width 334 height 11
click at [296, 393] on button "Eu aceito a Confirmação de Uso da Música" at bounding box center [293, 393] width 11 height 11
click at [585, 443] on button "Criar" at bounding box center [600, 438] width 44 height 24
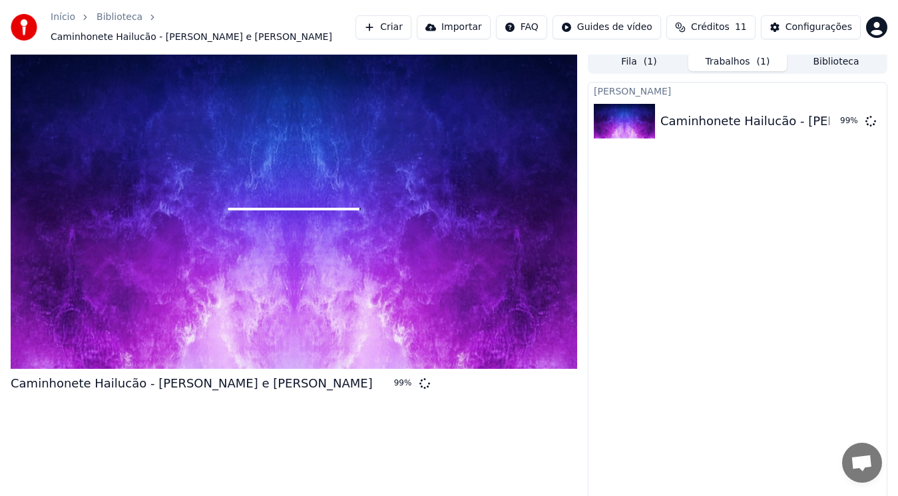
scroll to position [5, 0]
click at [106, 19] on link "Biblioteca" at bounding box center [120, 17] width 46 height 13
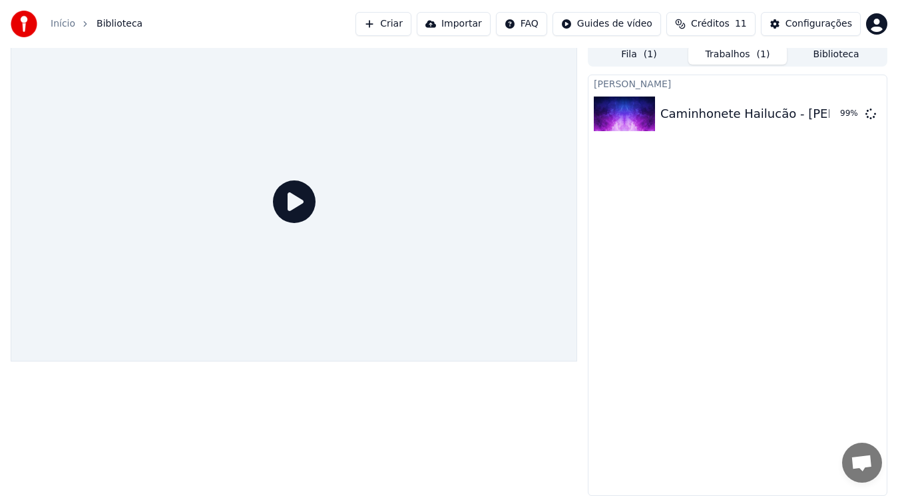
click at [303, 188] on icon at bounding box center [294, 201] width 43 height 43
click at [833, 119] on div "99 %" at bounding box center [839, 114] width 41 height 16
click at [850, 113] on icon at bounding box center [855, 114] width 11 height 11
click at [828, 28] on div "Configurações" at bounding box center [819, 23] width 67 height 13
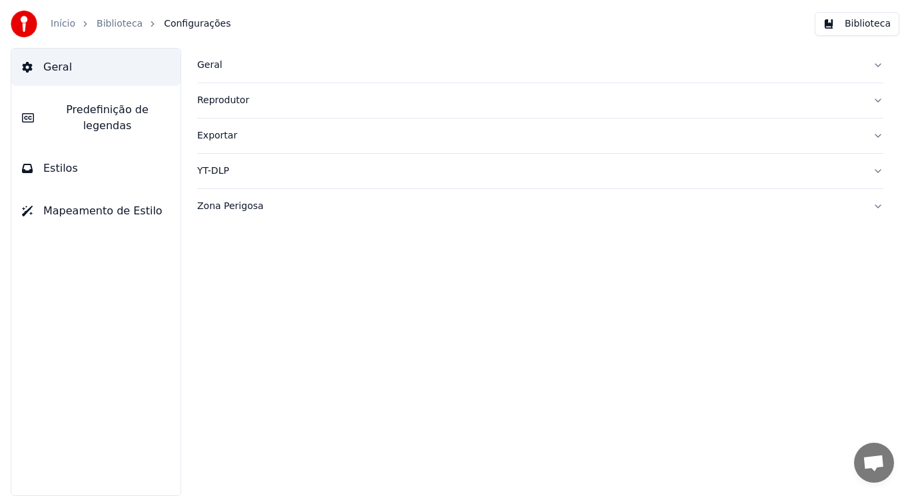
click at [866, 29] on button "Biblioteca" at bounding box center [857, 24] width 85 height 24
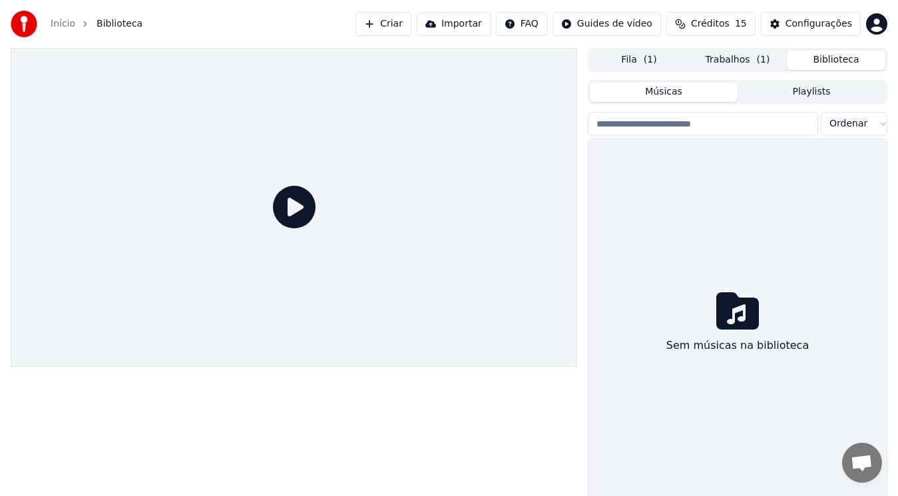
click at [290, 202] on icon at bounding box center [294, 207] width 43 height 43
click at [733, 64] on button "Trabalhos ( 1 )" at bounding box center [738, 60] width 99 height 19
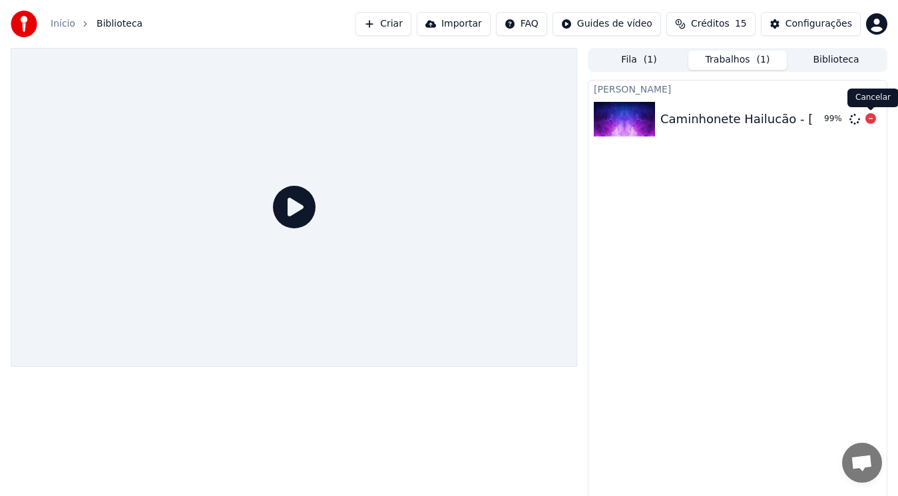
click at [875, 117] on icon at bounding box center [871, 118] width 11 height 11
click at [827, 117] on div "Caminhonete Hailucão - [PERSON_NAME] e [PERSON_NAME]" at bounding box center [842, 119] width 362 height 19
click at [298, 203] on icon at bounding box center [294, 207] width 43 height 43
click at [866, 121] on icon at bounding box center [871, 118] width 11 height 11
